Goal: Check status: Check status

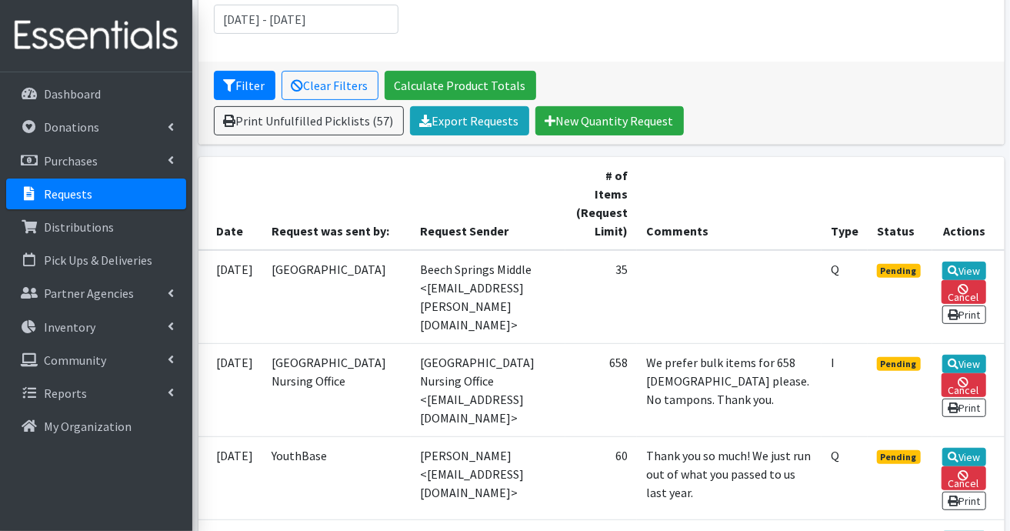
scroll to position [152, 0]
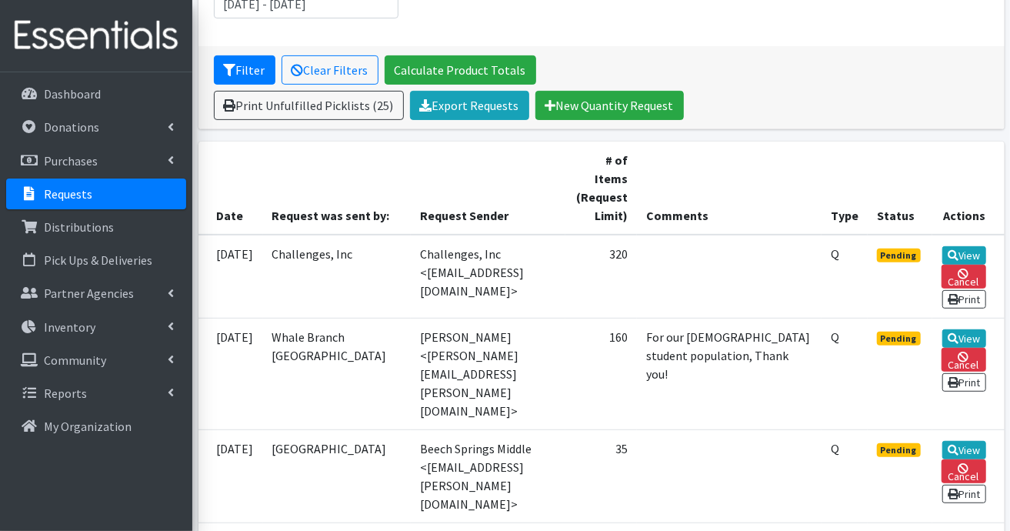
scroll to position [305, 0]
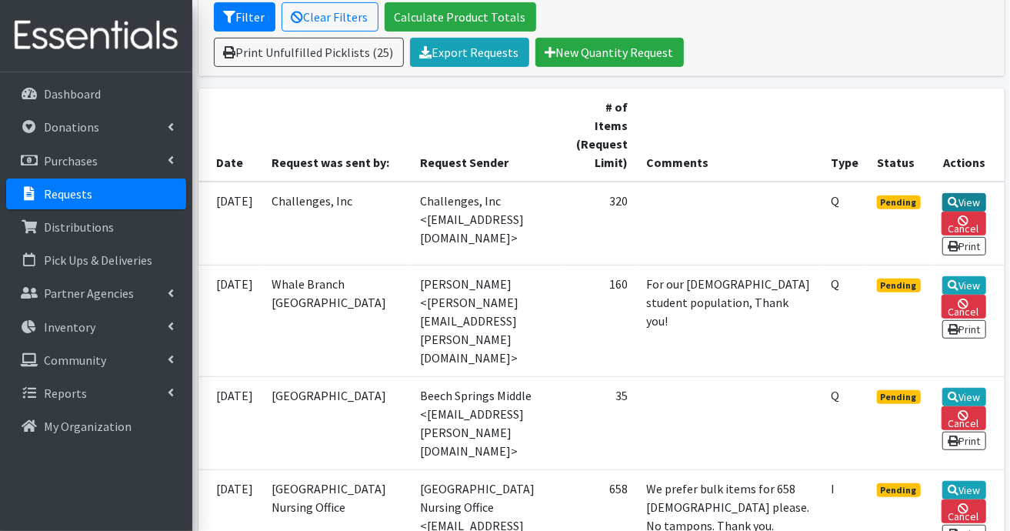
click at [968, 199] on link "View" at bounding box center [965, 202] width 44 height 18
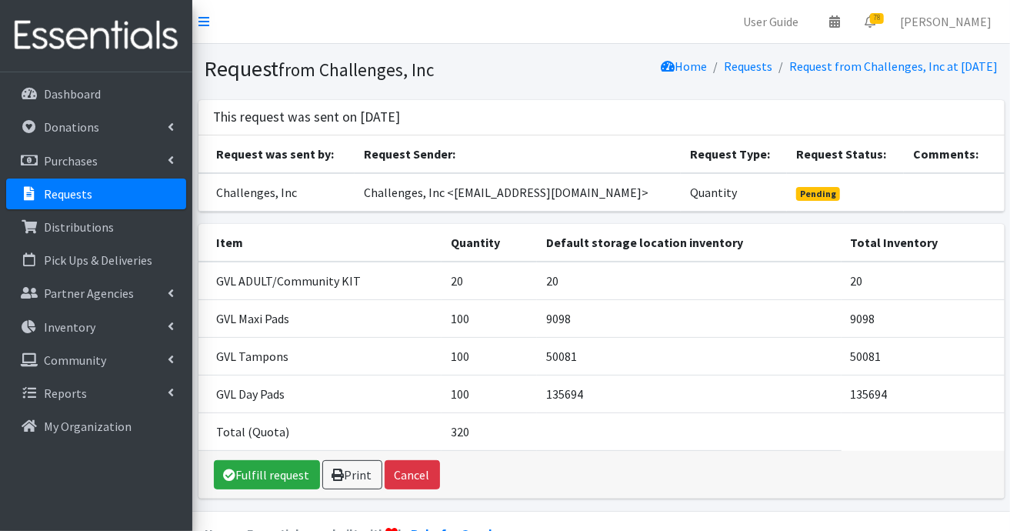
click at [75, 198] on p "Requests" at bounding box center [68, 193] width 48 height 15
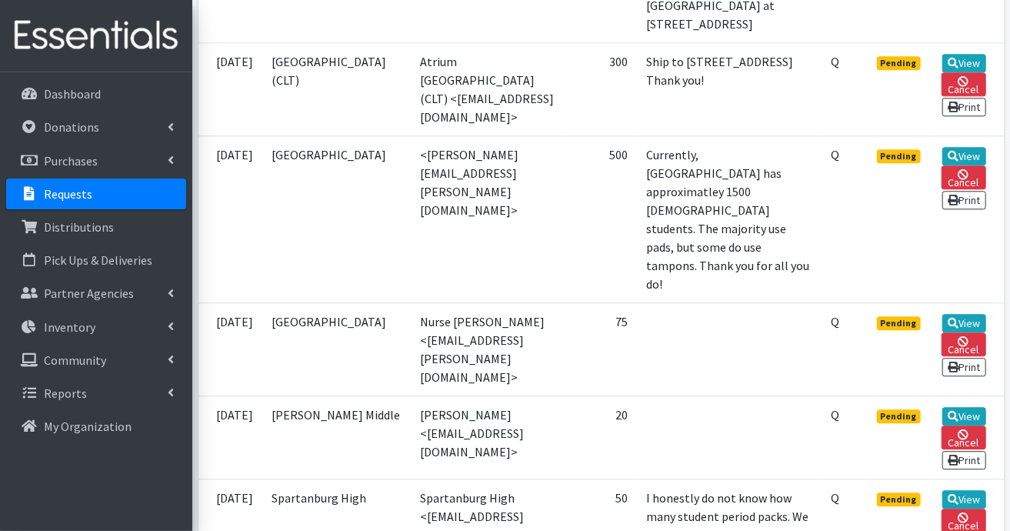
scroll to position [2001, 0]
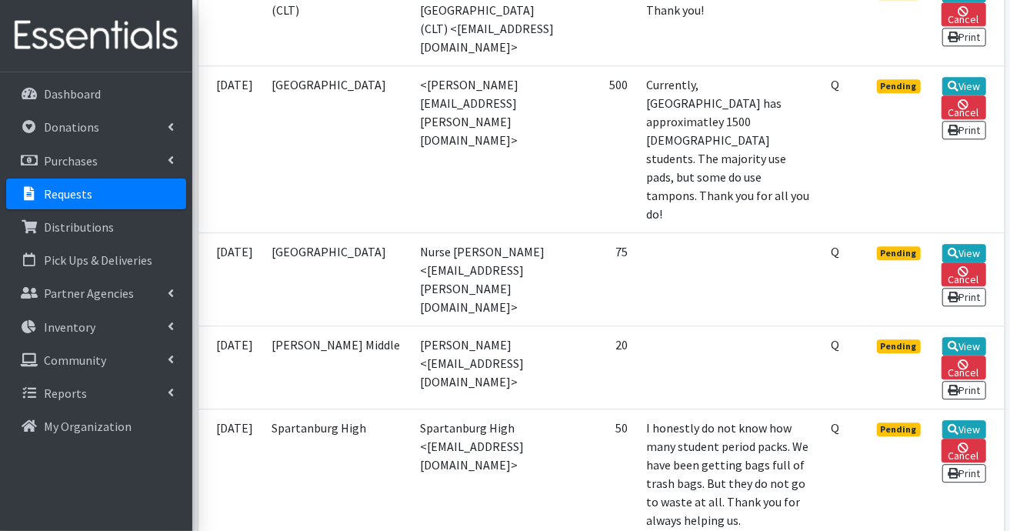
click at [550, 232] on td "<[PERSON_NAME][EMAIL_ADDRESS][PERSON_NAME][DOMAIN_NAME]>" at bounding box center [488, 148] width 154 height 167
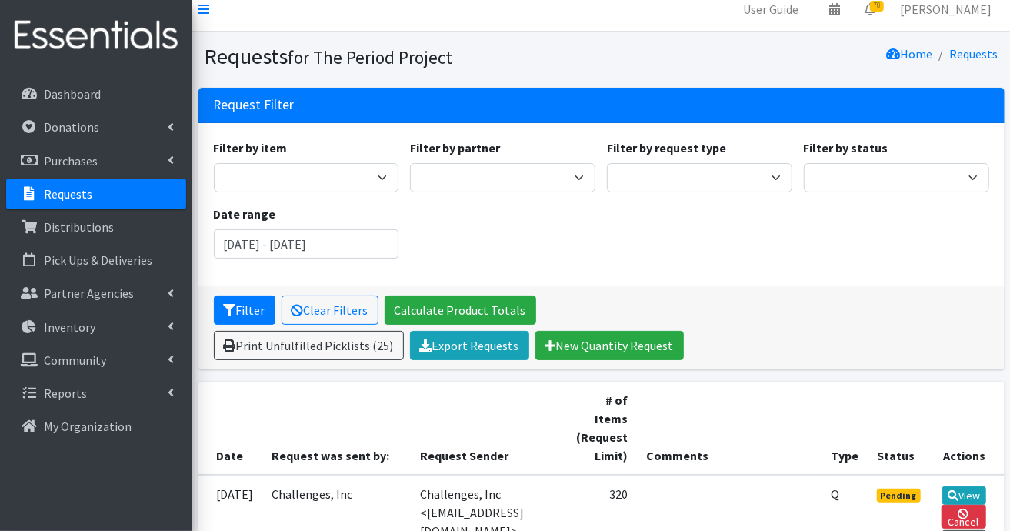
scroll to position [0, 0]
